Goal: Task Accomplishment & Management: Use online tool/utility

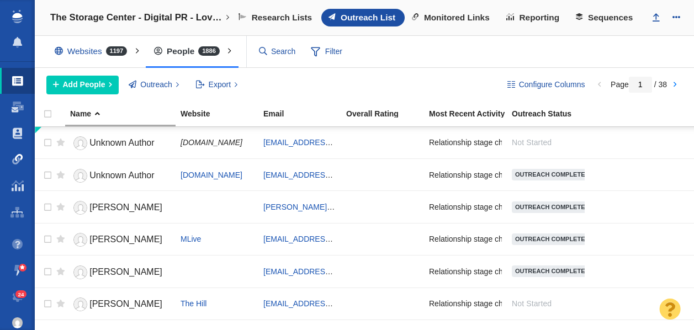
click at [13, 159] on span at bounding box center [17, 159] width 11 height 11
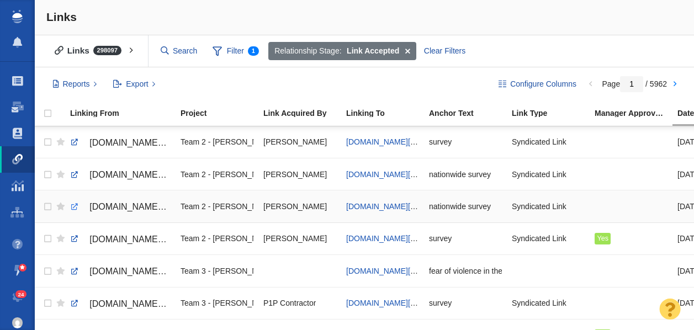
click at [74, 208] on link at bounding box center [75, 207] width 10 height 10
click at [75, 175] on link at bounding box center [75, 175] width 10 height 10
click at [73, 143] on link at bounding box center [75, 142] width 10 height 10
checkbox input "true"
click at [46, 143] on input "checkbox" at bounding box center [46, 142] width 17 height 24
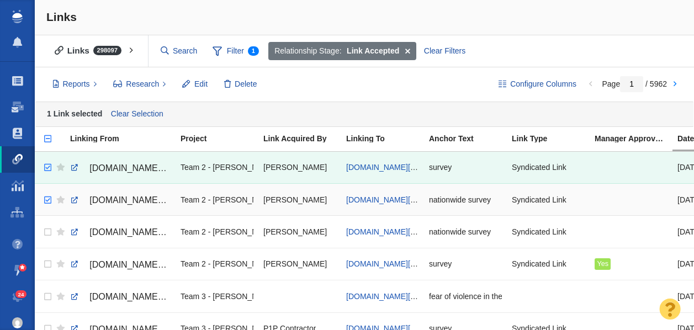
checkbox input "true"
click at [49, 199] on input "checkbox" at bounding box center [46, 200] width 17 height 24
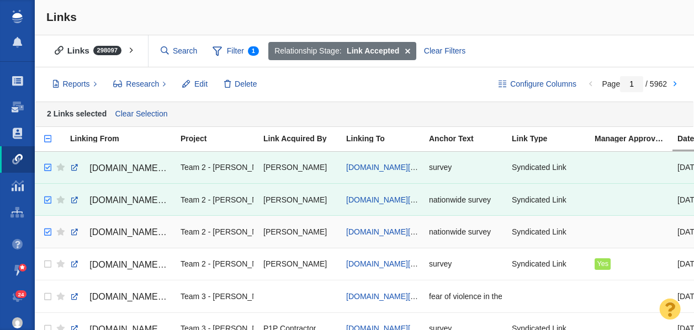
checkbox input "true"
click at [46, 232] on input "checkbox" at bounding box center [46, 232] width 17 height 24
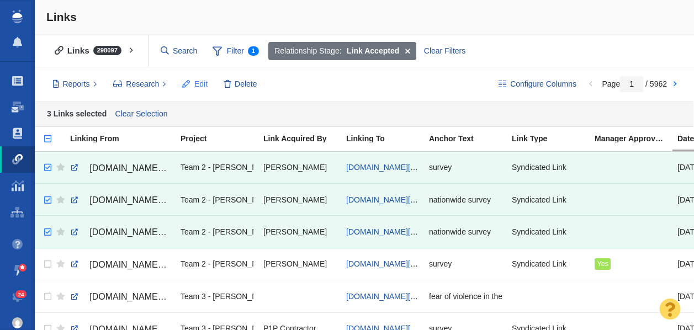
click at [197, 86] on span "Edit" at bounding box center [200, 84] width 13 height 12
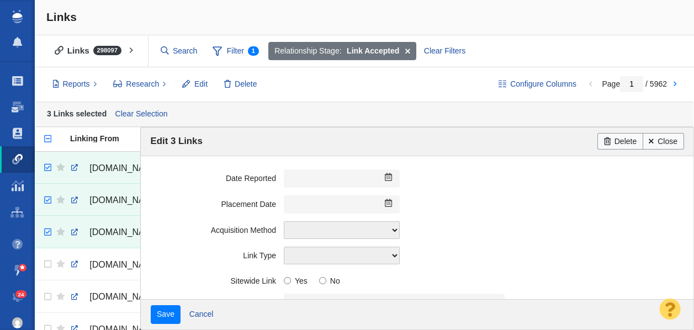
scroll to position [311, 0]
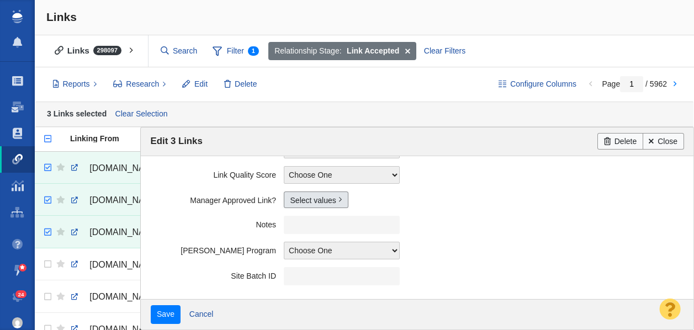
click at [310, 196] on link "Select values" at bounding box center [316, 200] width 65 height 17
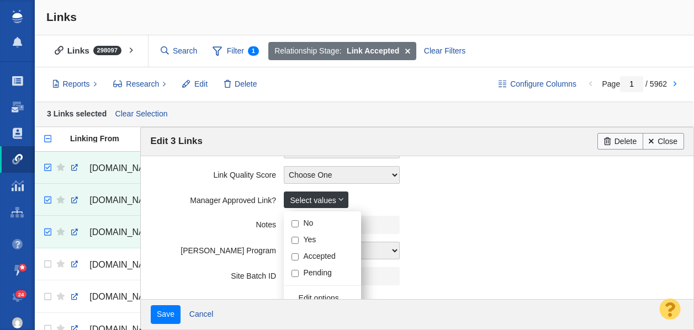
click at [295, 242] on input "Yes" at bounding box center [294, 240] width 7 height 7
checkbox input "true"
click at [212, 228] on label "Notes" at bounding box center [217, 223] width 133 height 14
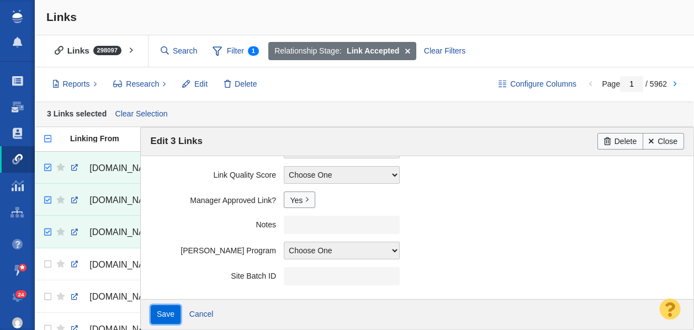
click at [163, 312] on input "Save" at bounding box center [166, 314] width 30 height 19
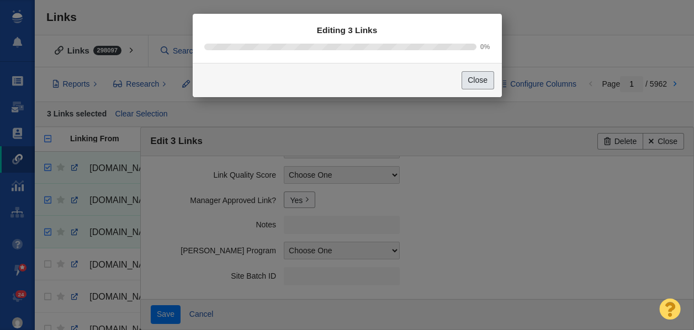
click at [473, 83] on button "Close" at bounding box center [477, 80] width 33 height 19
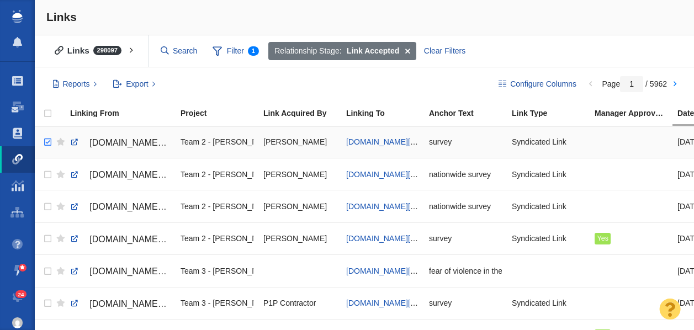
checkbox input "true"
click at [48, 145] on input "checkbox" at bounding box center [46, 142] width 17 height 24
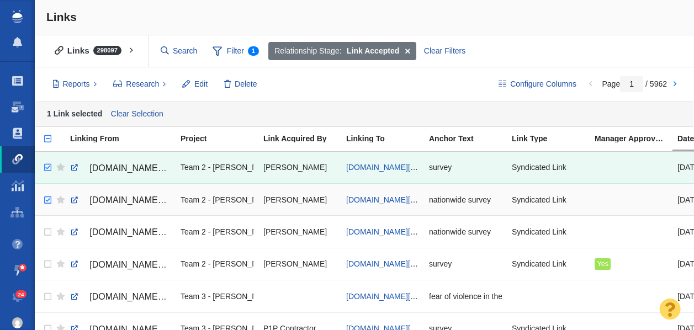
checkbox input "true"
click at [49, 197] on input "checkbox" at bounding box center [46, 200] width 17 height 24
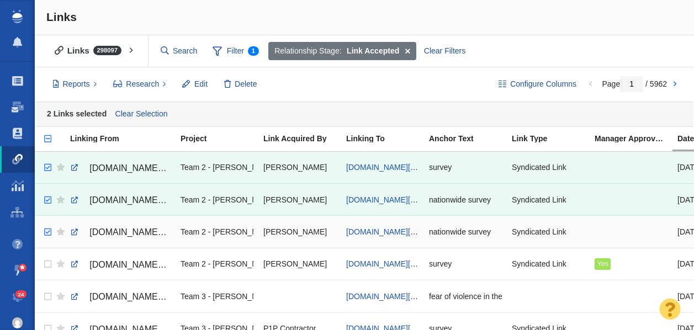
checkbox input "true"
click at [47, 233] on input "checkbox" at bounding box center [46, 232] width 17 height 24
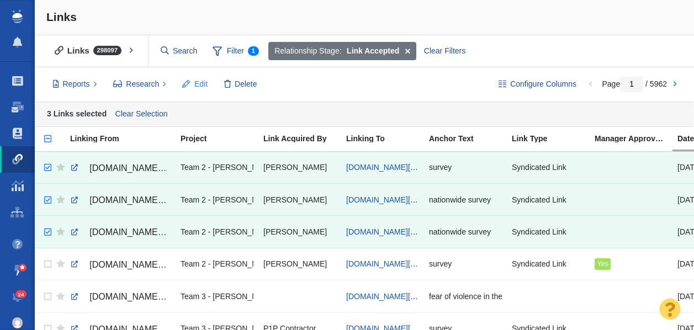
click at [202, 86] on span "Edit" at bounding box center [200, 84] width 13 height 12
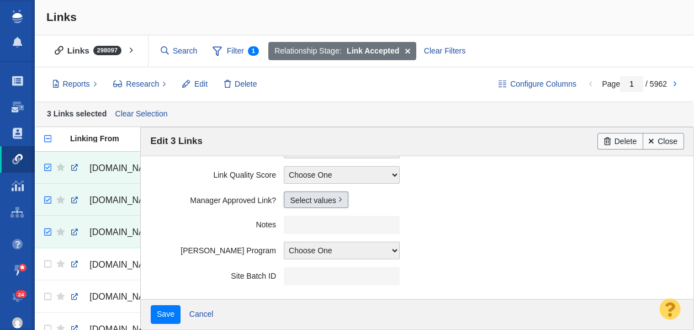
click at [299, 206] on link "Select values" at bounding box center [316, 200] width 65 height 17
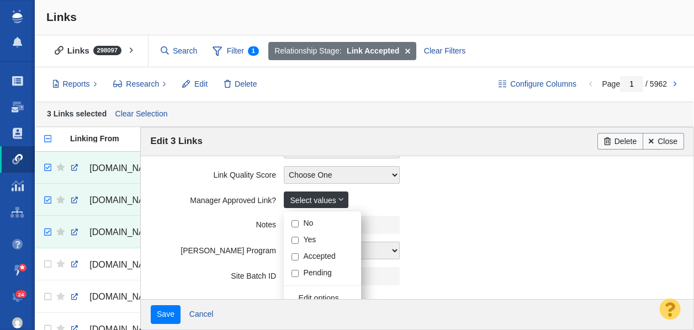
click at [294, 241] on input "Yes" at bounding box center [294, 240] width 7 height 7
checkbox input "true"
click at [186, 222] on label "Notes" at bounding box center [217, 223] width 133 height 14
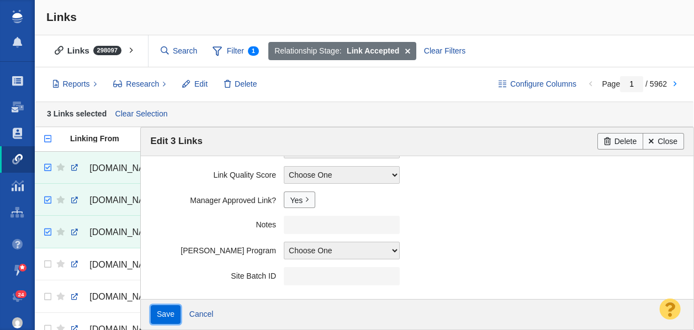
click at [170, 317] on input "Save" at bounding box center [166, 314] width 30 height 19
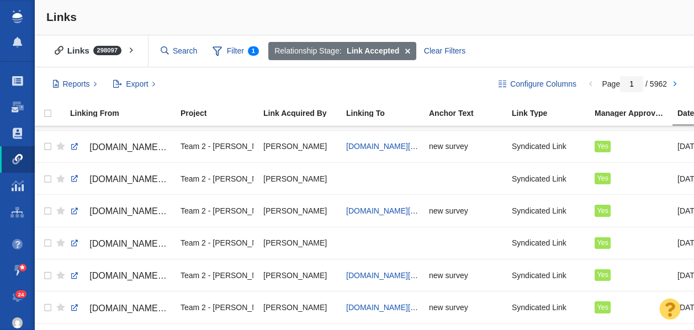
scroll to position [0, 0]
